Goal: Find specific page/section: Find specific page/section

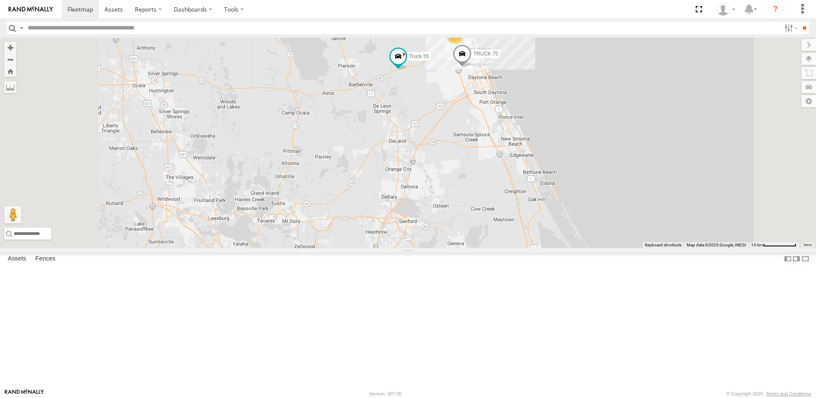
drag, startPoint x: 405, startPoint y: 310, endPoint x: 352, endPoint y: 199, distance: 123.1
click at [352, 200] on div "8 truck 77 TRUCK 75 Truck 55 TRUCK 58" at bounding box center [408, 143] width 816 height 210
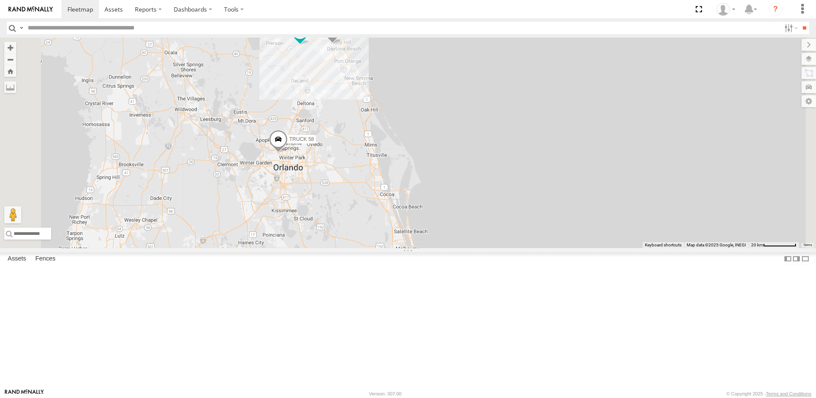
drag, startPoint x: 366, startPoint y: 142, endPoint x: 367, endPoint y: 224, distance: 81.9
click at [367, 224] on div "truck 77 TRUCK 75 Truck 55 TRUCK 58 8" at bounding box center [408, 143] width 816 height 210
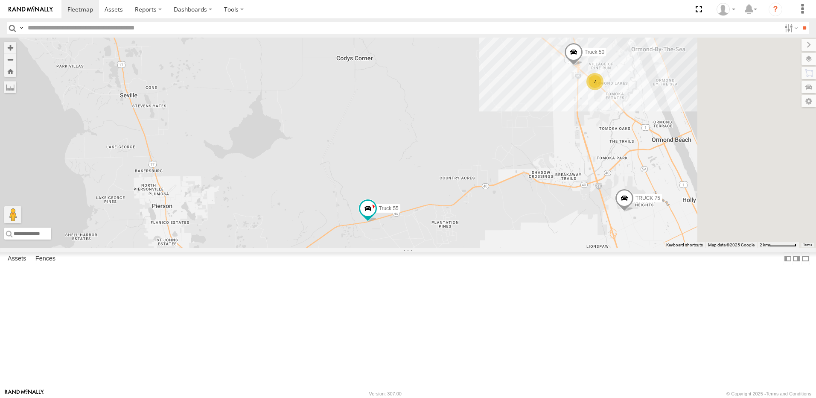
drag, startPoint x: 482, startPoint y: 200, endPoint x: 333, endPoint y: 160, distance: 154.8
click at [343, 162] on div "truck 77 TRUCK 75 Truck 55 TRUCK 58 7 Truck 50" at bounding box center [408, 143] width 816 height 210
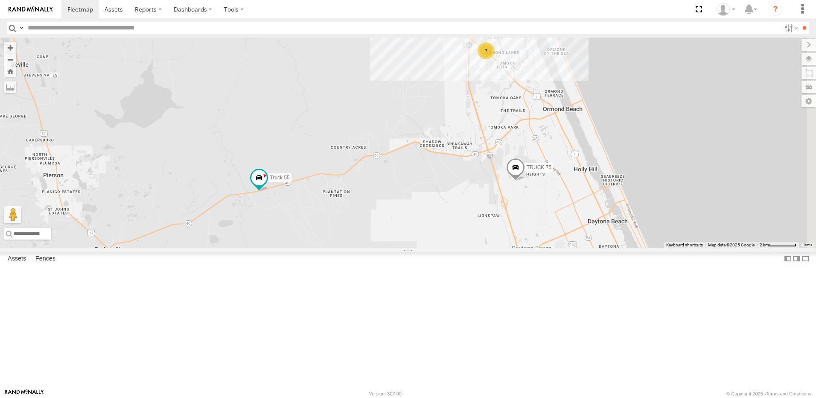
drag, startPoint x: 398, startPoint y: 160, endPoint x: 332, endPoint y: 143, distance: 67.9
click at [333, 143] on div "truck 77 TRUCK 75 Truck 55 TRUCK 58 7 Truck 50" at bounding box center [408, 143] width 816 height 210
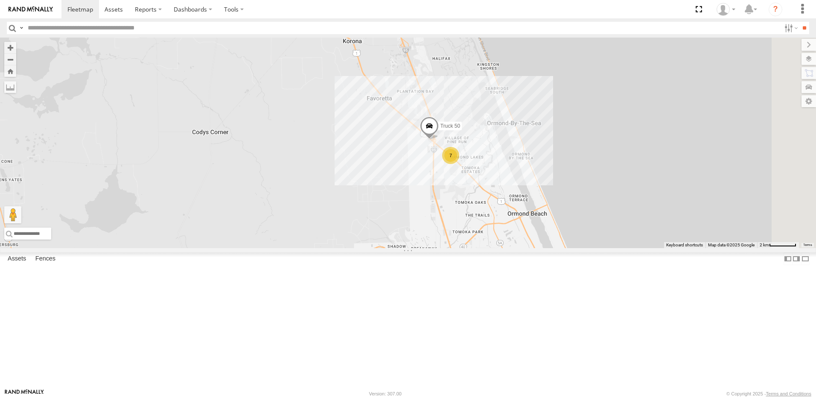
drag, startPoint x: 405, startPoint y: 99, endPoint x: 405, endPoint y: 213, distance: 114.8
click at [405, 212] on div "truck 77 TRUCK 75 Truck 55 TRUCK 58 7 Truck 50" at bounding box center [408, 143] width 816 height 210
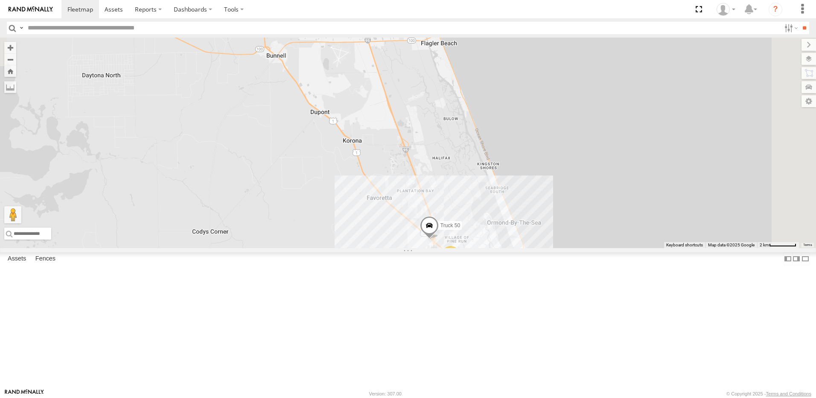
drag, startPoint x: 409, startPoint y: 137, endPoint x: 413, endPoint y: 187, distance: 50.1
click at [413, 187] on div "truck 77 TRUCK 75 Truck 55 TRUCK 58 7 Truck 50" at bounding box center [408, 143] width 816 height 210
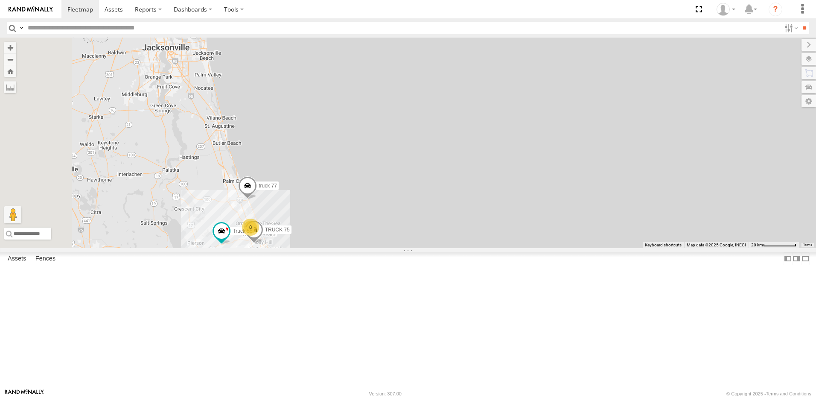
drag, startPoint x: 316, startPoint y: 205, endPoint x: 366, endPoint y: 291, distance: 99.4
click at [360, 248] on div "truck 77 TRUCK 75 Truck 55 TRUCK 58 8" at bounding box center [408, 143] width 816 height 210
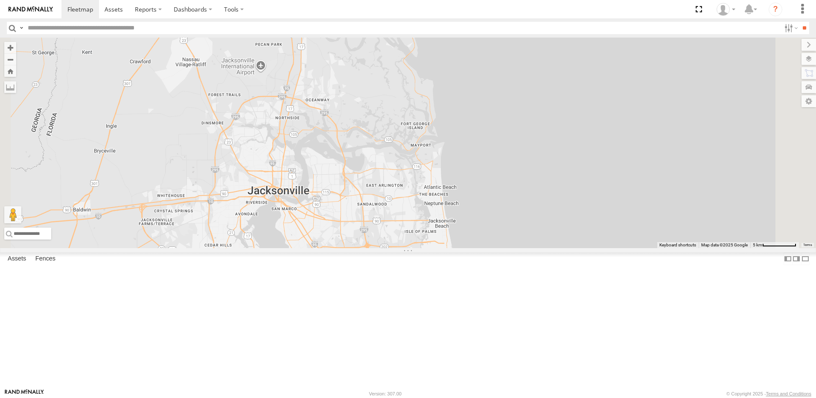
drag, startPoint x: 328, startPoint y: 213, endPoint x: 318, endPoint y: 308, distance: 95.7
click at [318, 248] on div "truck 77 TRUCK 75 Truck 55 TRUCK 58" at bounding box center [408, 143] width 816 height 210
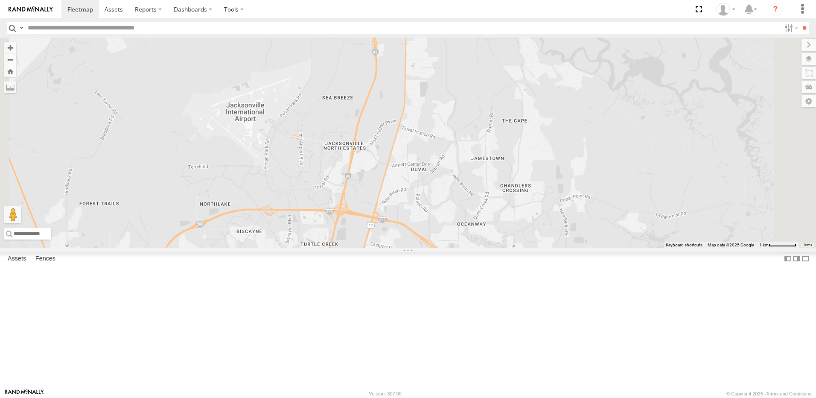
drag, startPoint x: 422, startPoint y: 181, endPoint x: 361, endPoint y: 259, distance: 99.7
click at [361, 248] on div "truck 77 TRUCK 75 Truck 55 TRUCK 58" at bounding box center [408, 143] width 816 height 210
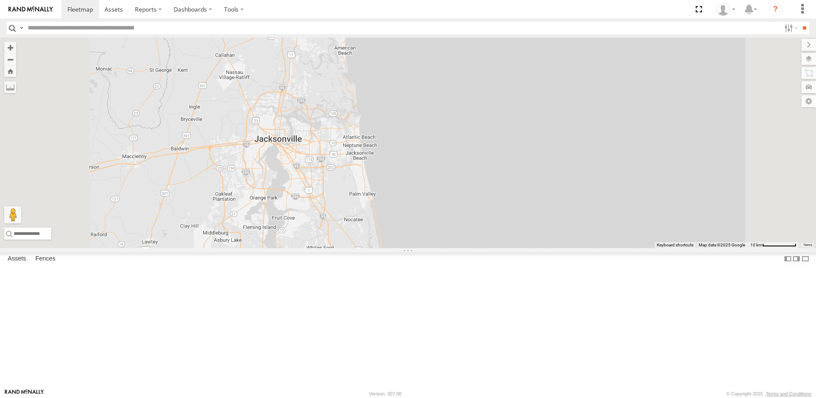
drag, startPoint x: 364, startPoint y: 297, endPoint x: 364, endPoint y: 226, distance: 70.8
click at [364, 236] on div "truck 77 TRUCK 75 Truck 55 TRUCK 58" at bounding box center [408, 143] width 816 height 210
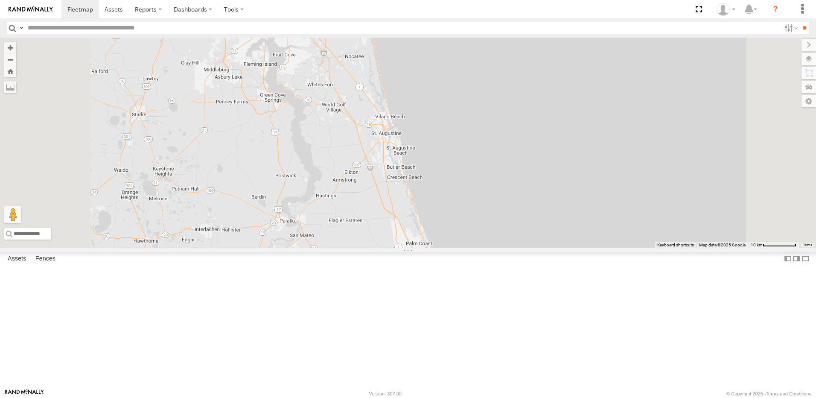
drag, startPoint x: 375, startPoint y: 291, endPoint x: 365, endPoint y: 220, distance: 71.5
click at [370, 231] on div "truck 77 TRUCK 75 Truck 55 TRUCK 58" at bounding box center [408, 143] width 816 height 210
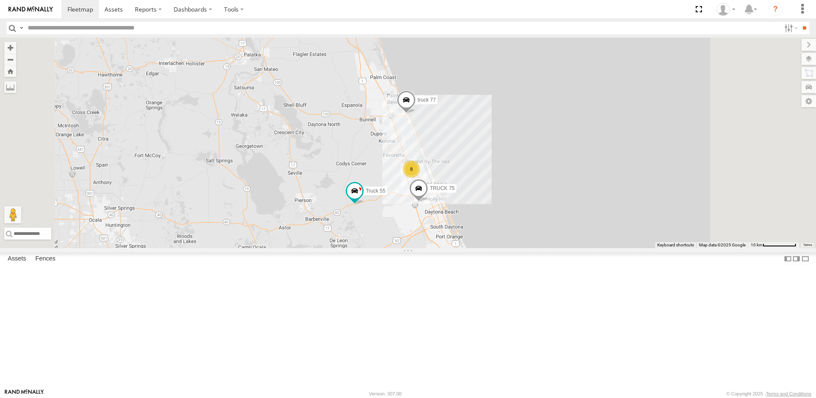
drag, startPoint x: 428, startPoint y: 297, endPoint x: 368, endPoint y: 192, distance: 121.2
click at [390, 236] on div "truck 77 TRUCK 75 Truck 55 TRUCK 58 8" at bounding box center [408, 143] width 816 height 210
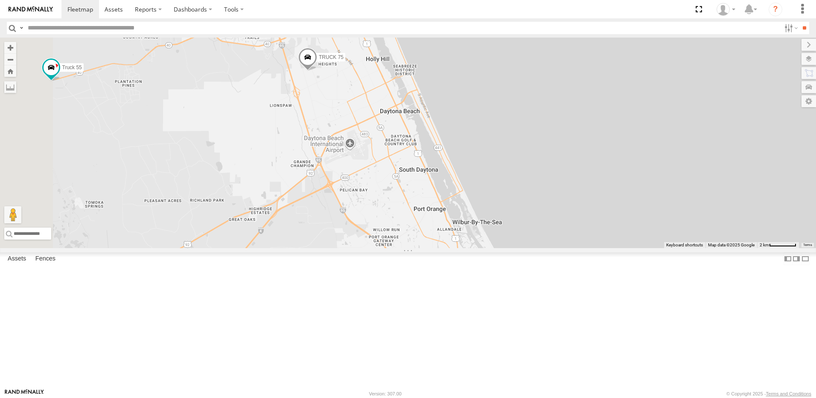
drag, startPoint x: 453, startPoint y: 245, endPoint x: 452, endPoint y: 298, distance: 52.9
click at [452, 248] on div "truck 77 TRUCK 75 Truck 55 TRUCK 58" at bounding box center [408, 143] width 816 height 210
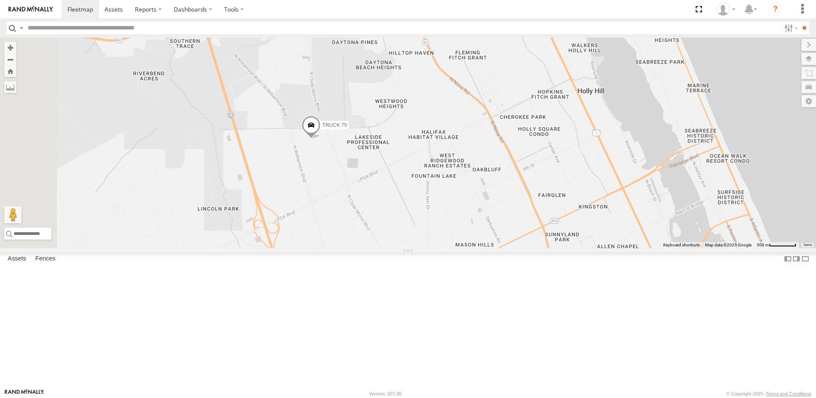
drag, startPoint x: 322, startPoint y: 216, endPoint x: 424, endPoint y: 257, distance: 110.1
click at [424, 248] on div "truck 77 TRUCK 75 Truck 55 TRUCK 58 Truck 50" at bounding box center [408, 143] width 816 height 210
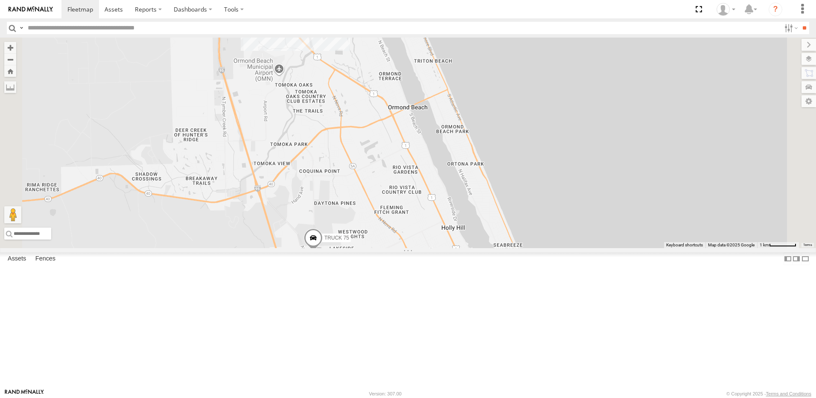
drag, startPoint x: 391, startPoint y: 235, endPoint x: 387, endPoint y: 309, distance: 74.0
click at [387, 248] on div "truck 77 TRUCK 75 Truck 55 TRUCK 58" at bounding box center [408, 143] width 816 height 210
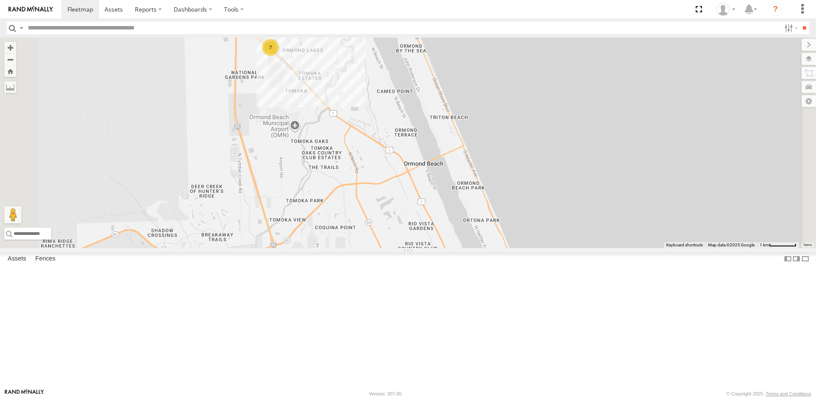
drag, startPoint x: 393, startPoint y: 271, endPoint x: 407, endPoint y: 318, distance: 49.0
click at [407, 248] on div "truck 77 TRUCK 75 Truck 55 TRUCK 58 7 Truck 50" at bounding box center [408, 143] width 816 height 210
